Goal: Task Accomplishment & Management: Manage account settings

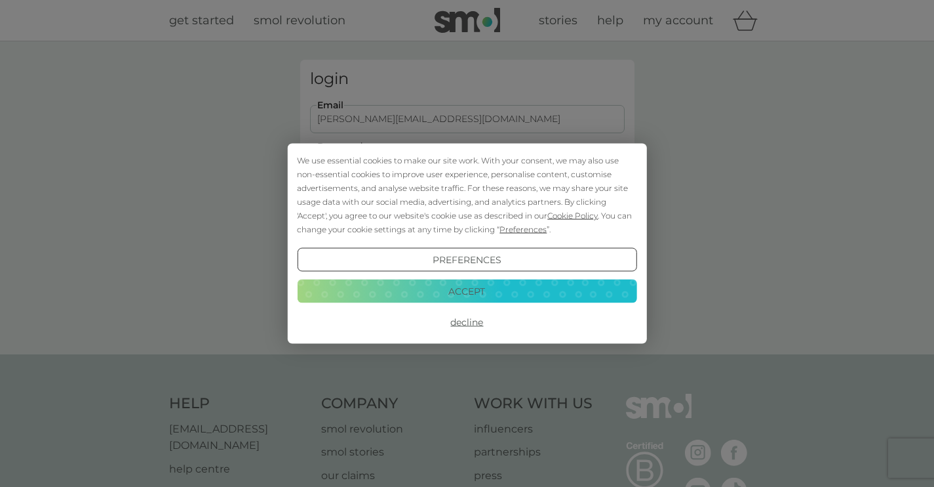
click at [466, 323] on button "Decline" at bounding box center [467, 322] width 340 height 24
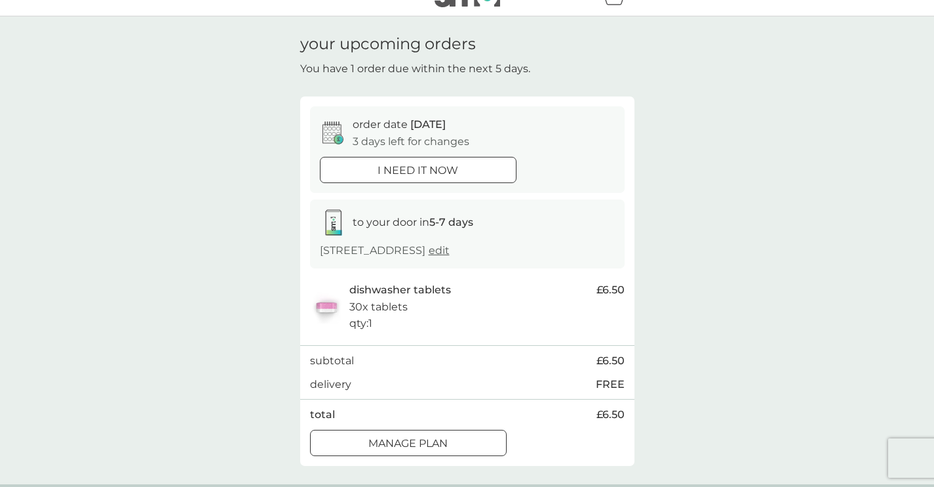
scroll to position [66, 0]
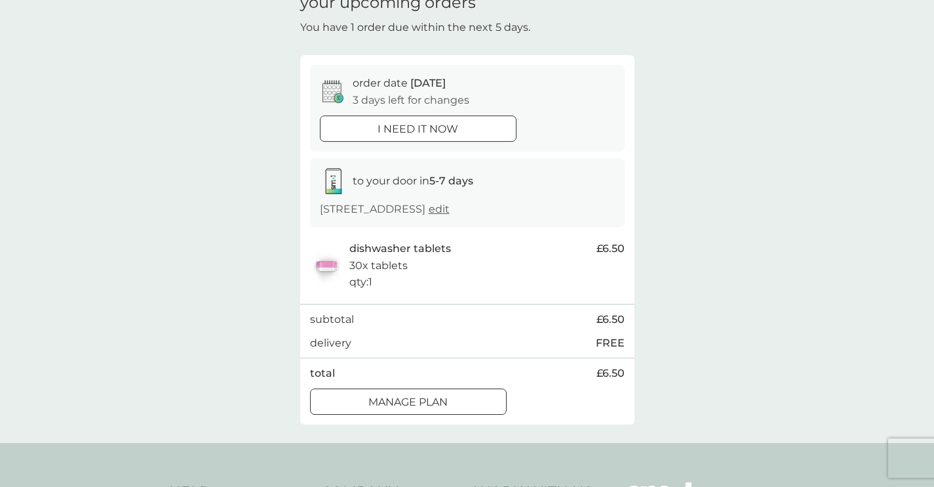
click at [416, 401] on div at bounding box center [408, 402] width 47 height 14
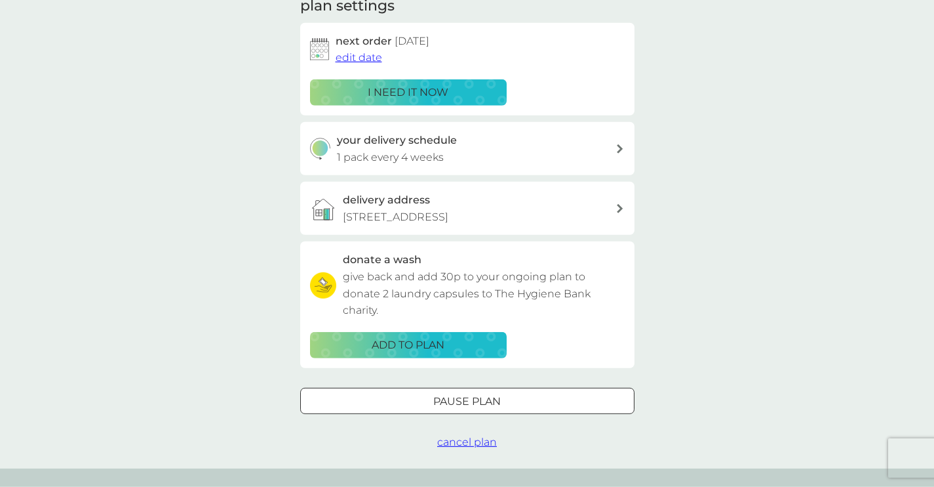
scroll to position [203, 0]
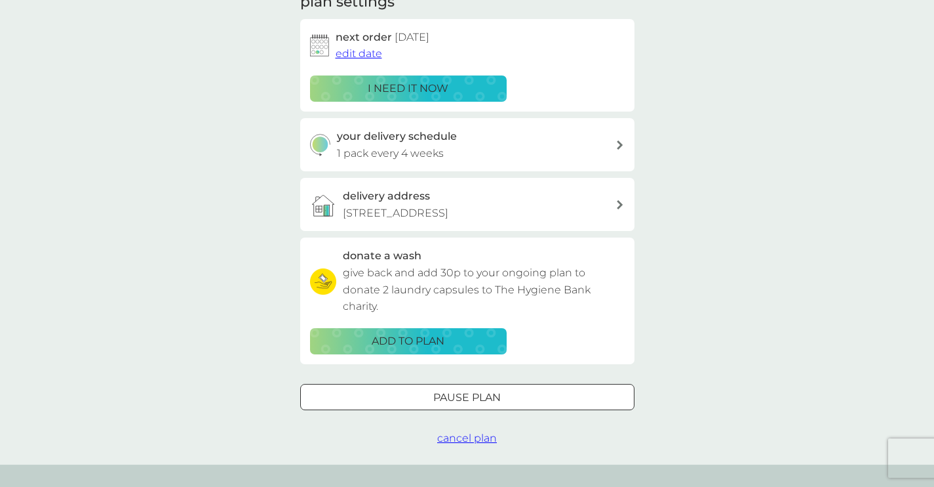
click at [491, 390] on div at bounding box center [467, 397] width 47 height 14
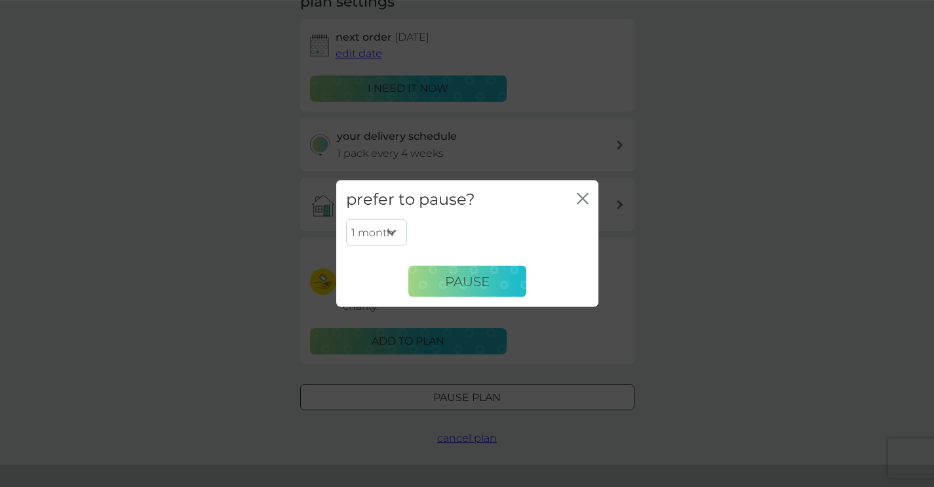
click option "1 month" at bounding box center [0, 0] width 0 height 0
click at [441, 281] on button "Pause" at bounding box center [468, 281] width 118 height 31
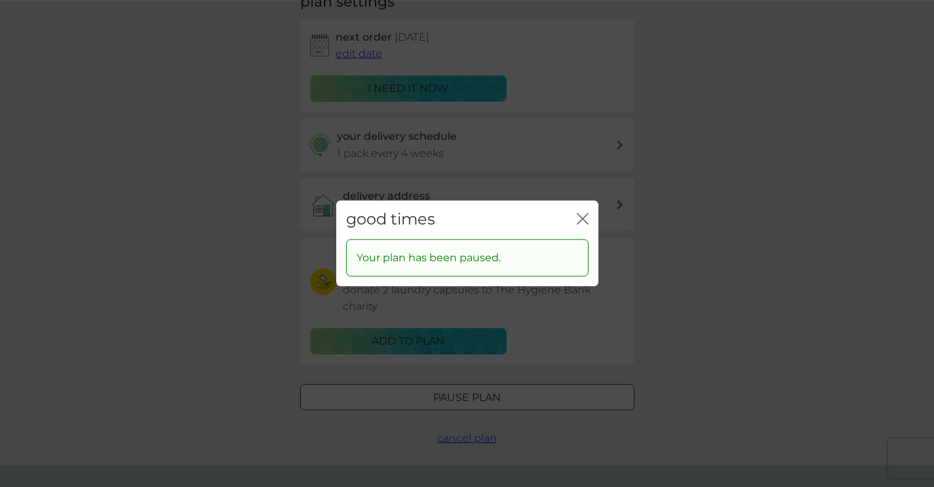
click at [583, 216] on icon "close" at bounding box center [583, 218] width 12 height 12
